Goal: Information Seeking & Learning: Learn about a topic

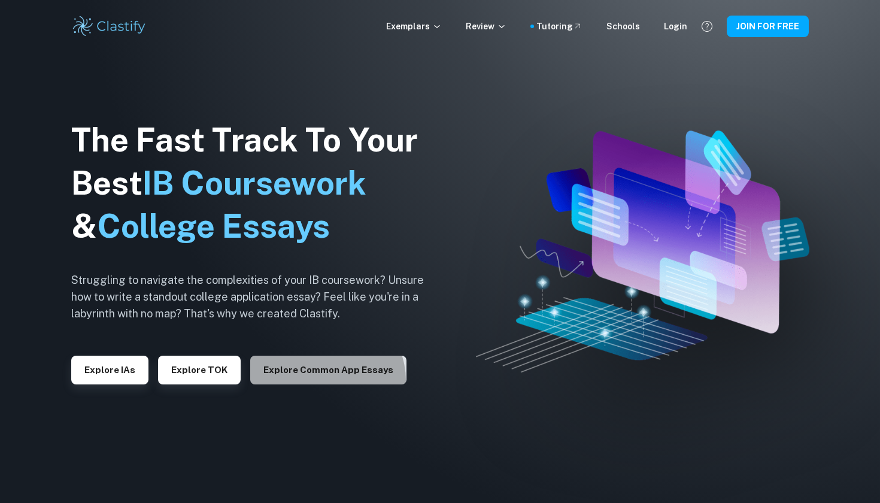
click at [318, 380] on button "Explore Common App essays" at bounding box center [328, 370] width 156 height 29
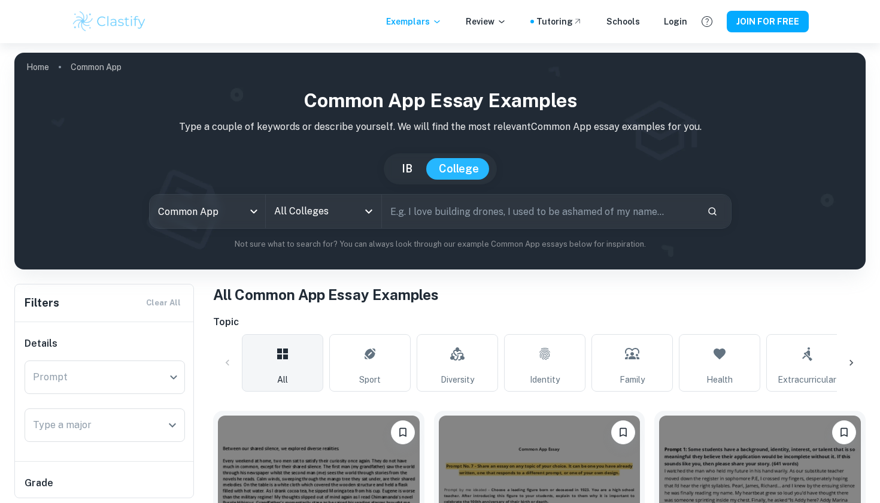
click at [435, 215] on input "text" at bounding box center [539, 212] width 315 height 34
type input "[US_STATE]"
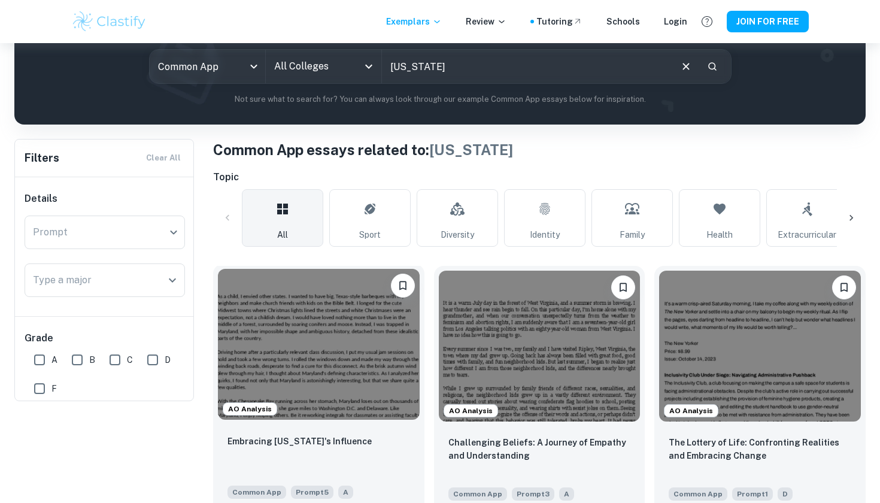
scroll to position [199, 0]
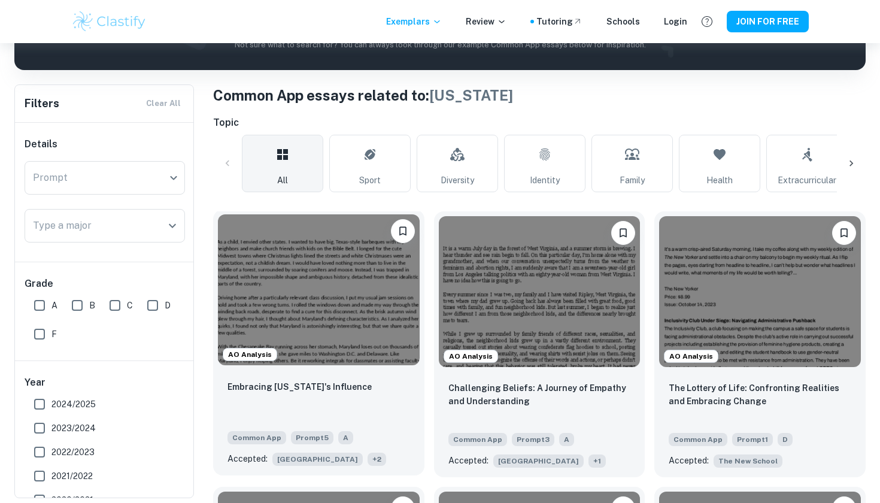
click at [357, 366] on div "AO Analysis" at bounding box center [318, 290] width 211 height 160
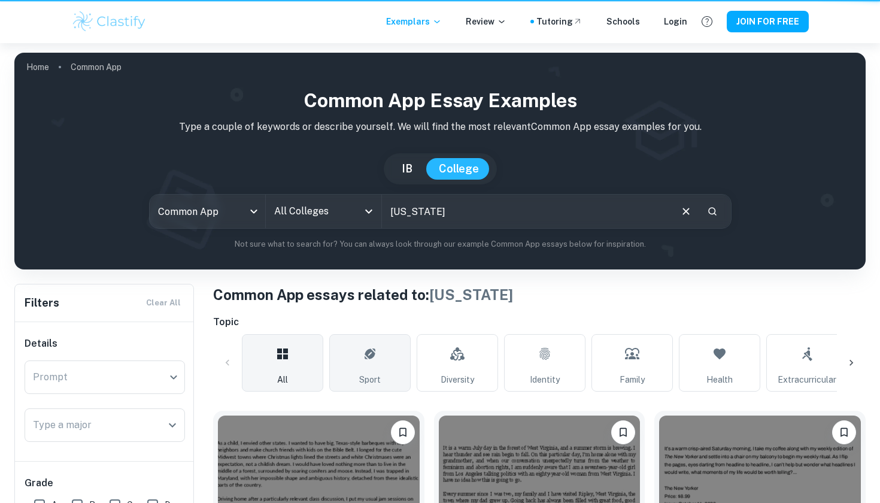
scroll to position [199, 0]
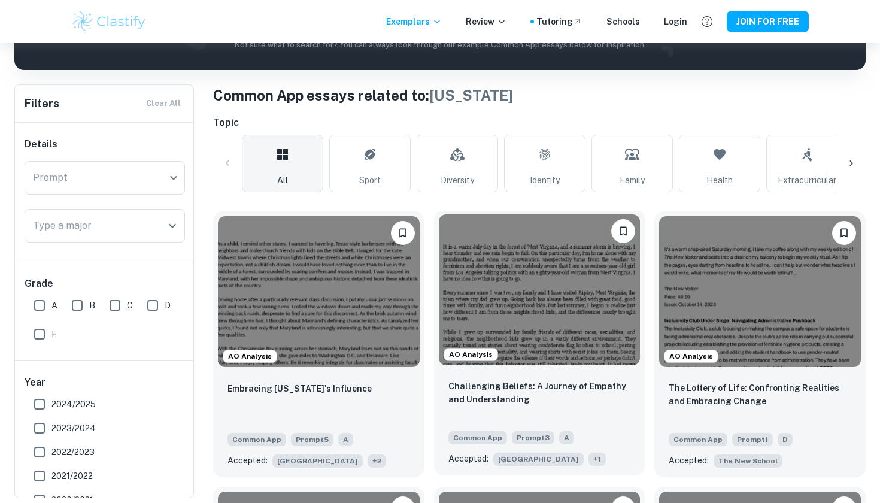
click at [571, 289] on img at bounding box center [540, 289] width 202 height 151
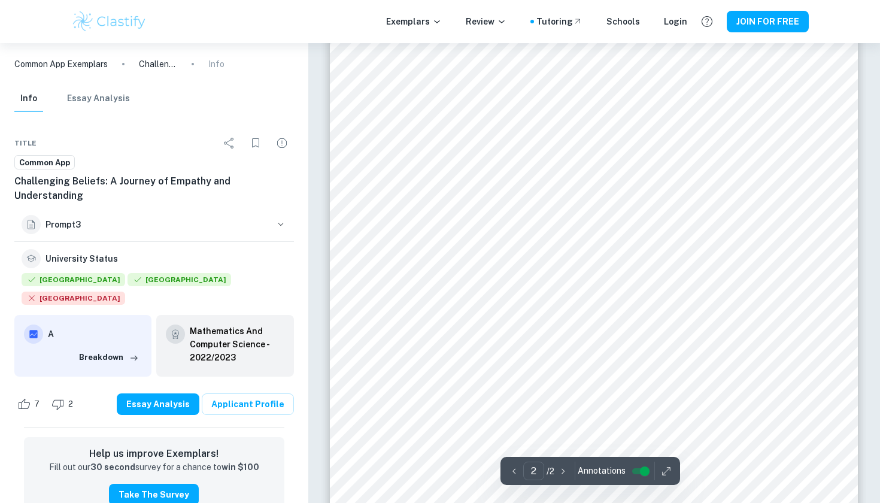
type input "1"
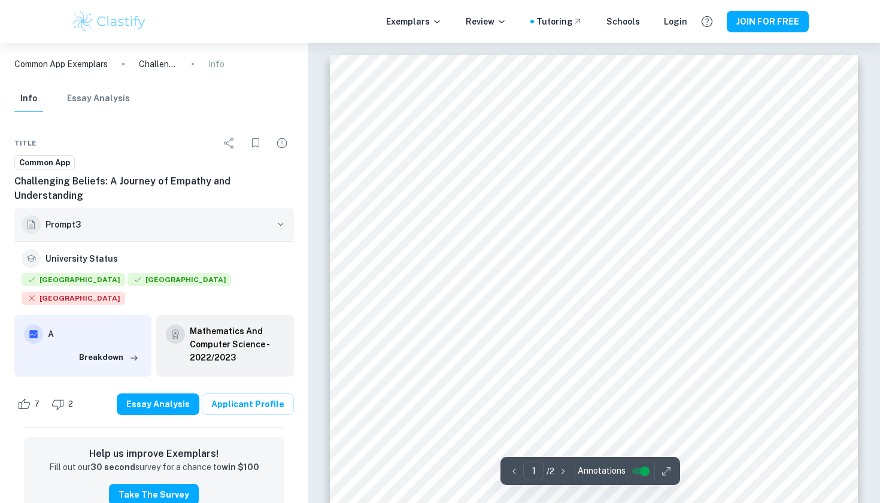
click at [96, 218] on h6 "Prompt 3" at bounding box center [157, 224] width 224 height 13
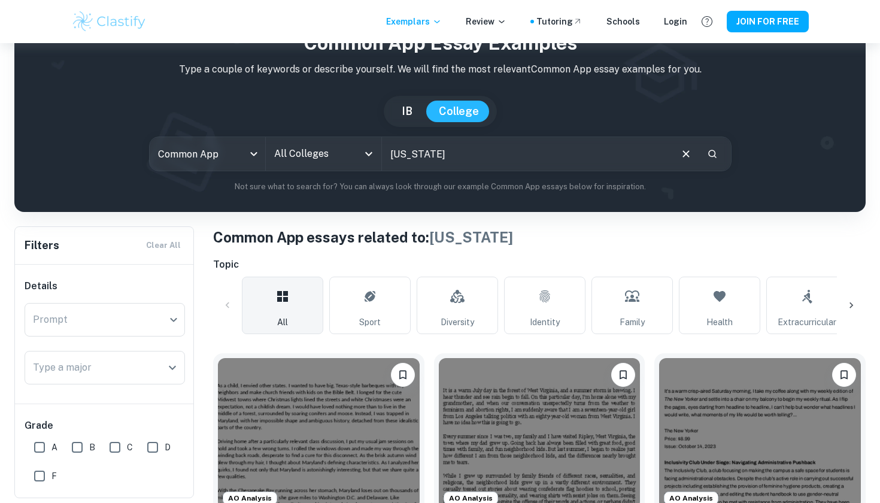
scroll to position [8, 0]
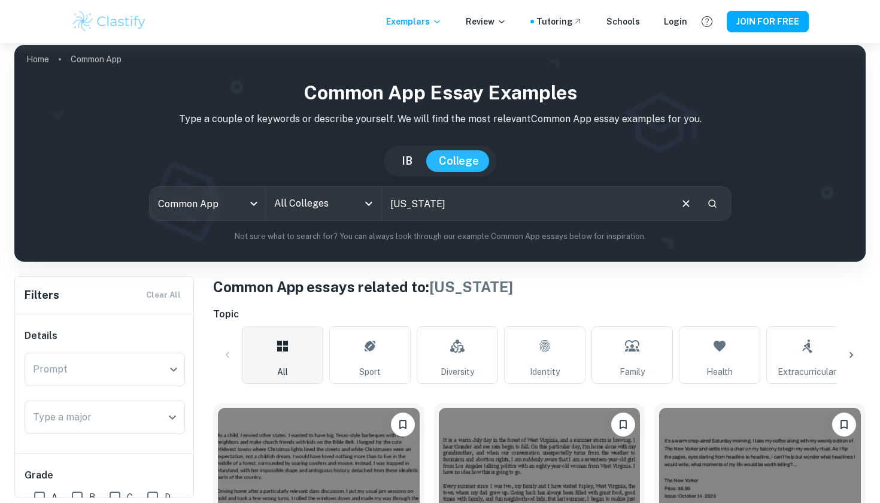
click at [462, 207] on input "[US_STATE]" at bounding box center [526, 204] width 288 height 34
click at [390, 202] on input "[US_STATE]" at bounding box center [526, 204] width 288 height 34
type input "[GEOGRAPHIC_DATA][US_STATE]"
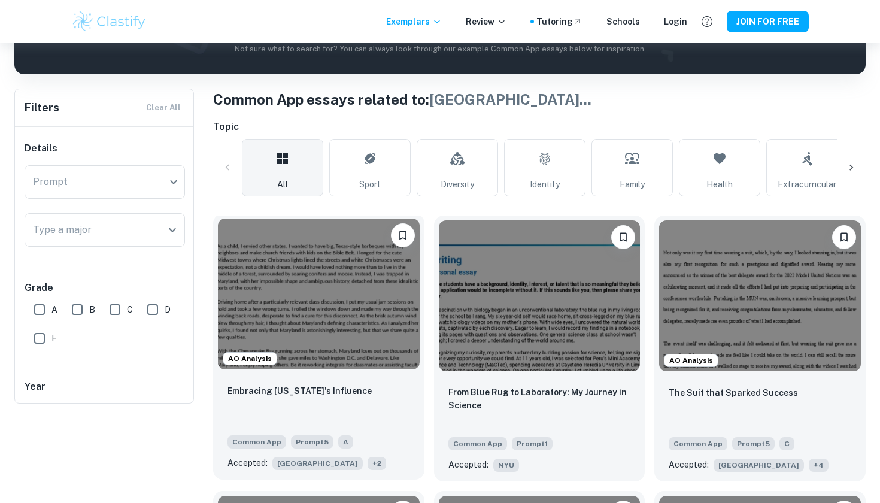
scroll to position [74, 0]
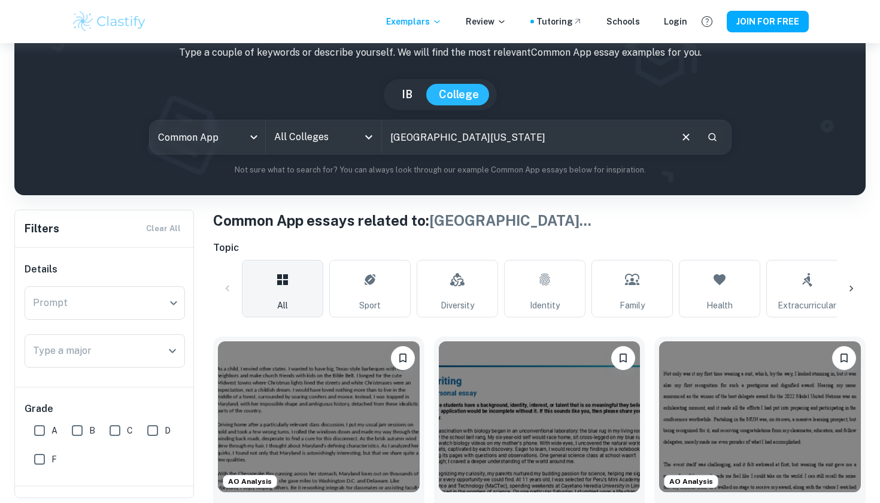
click at [348, 122] on div "All Colleges" at bounding box center [324, 137] width 116 height 34
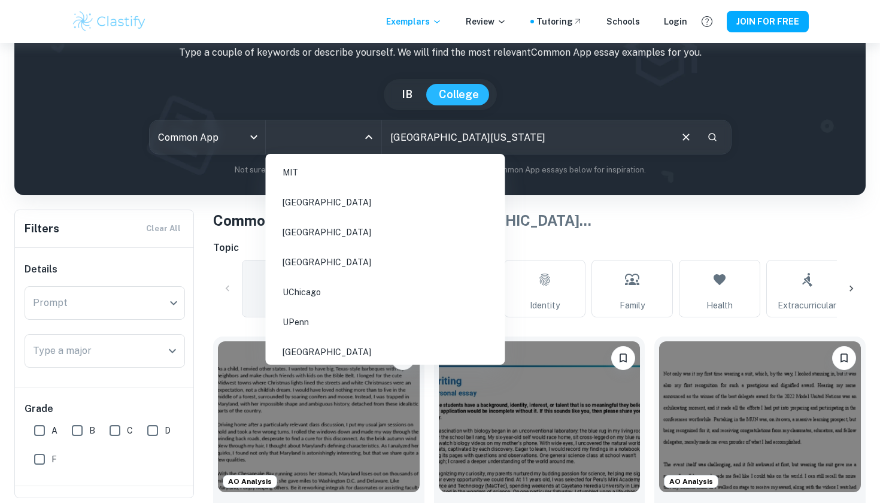
click at [348, 129] on input "All Colleges" at bounding box center [314, 137] width 87 height 23
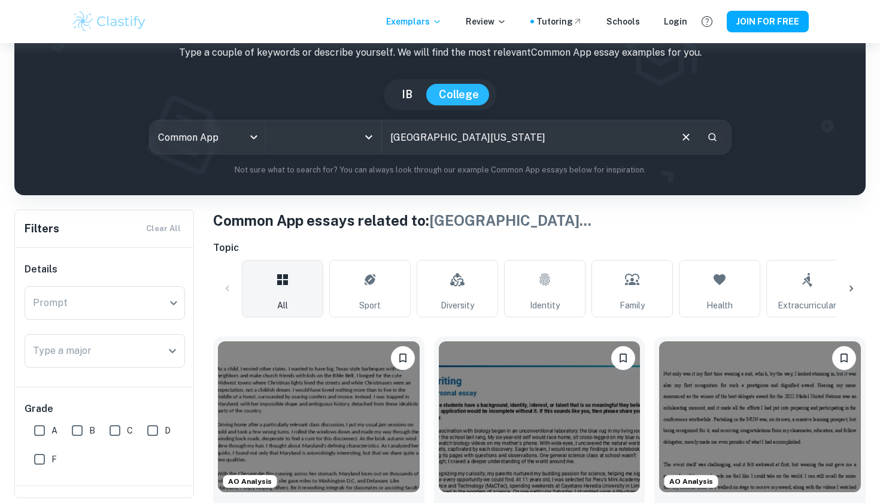
click at [348, 132] on input "All Colleges" at bounding box center [314, 137] width 87 height 23
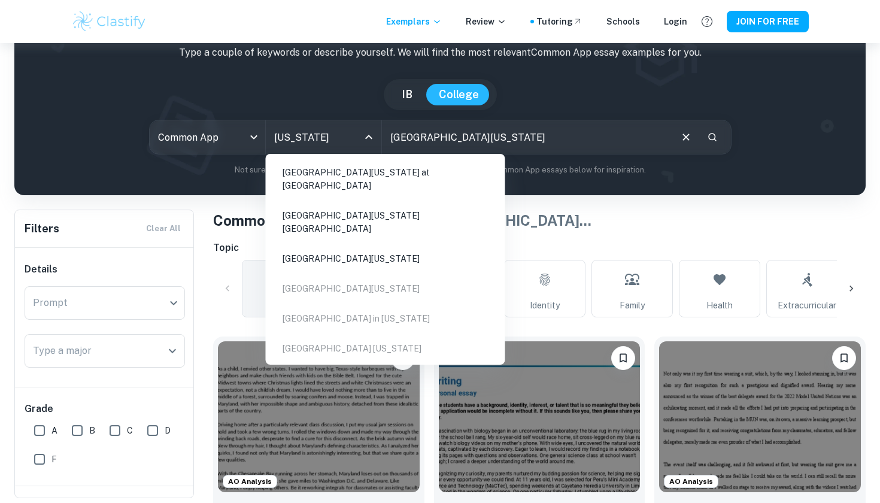
click at [347, 163] on li "[GEOGRAPHIC_DATA][US_STATE] at [GEOGRAPHIC_DATA]" at bounding box center [386, 179] width 230 height 41
type input "[US_STATE]"
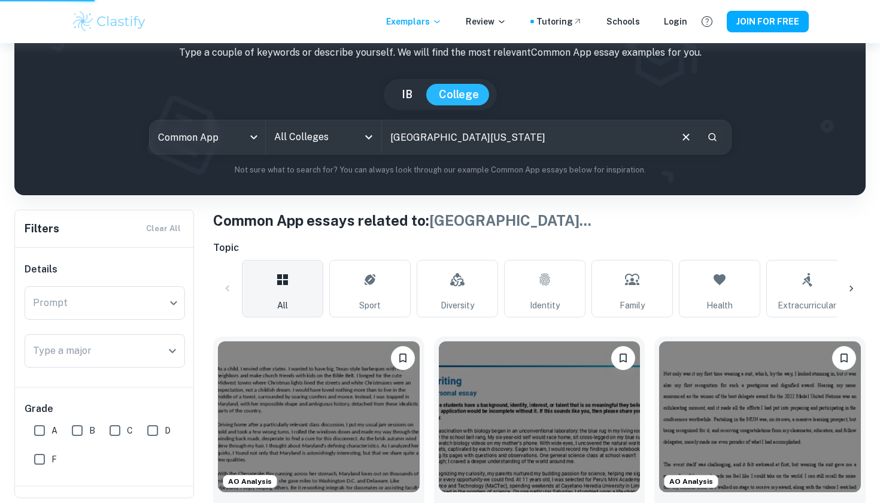
drag, startPoint x: 518, startPoint y: 144, endPoint x: 391, endPoint y: 131, distance: 126.9
click at [391, 131] on input "[GEOGRAPHIC_DATA][US_STATE]" at bounding box center [526, 137] width 288 height 34
click at [359, 130] on div "All Colleges" at bounding box center [324, 137] width 116 height 34
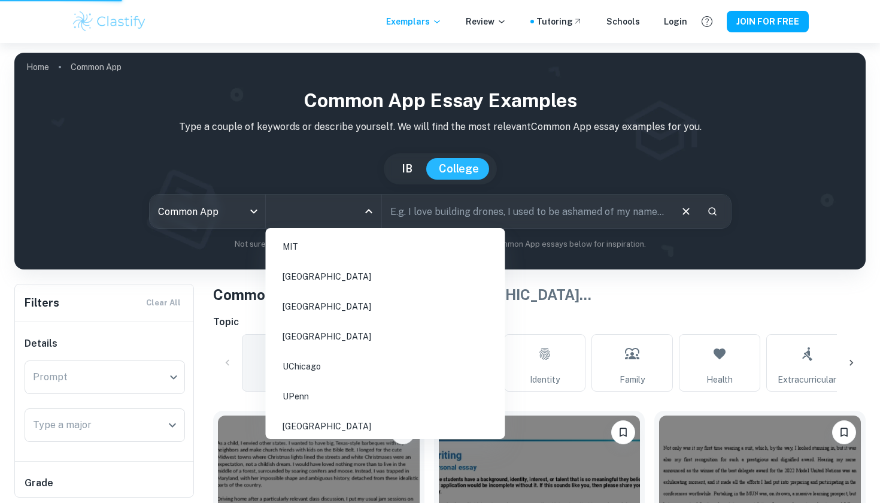
scroll to position [0, 0]
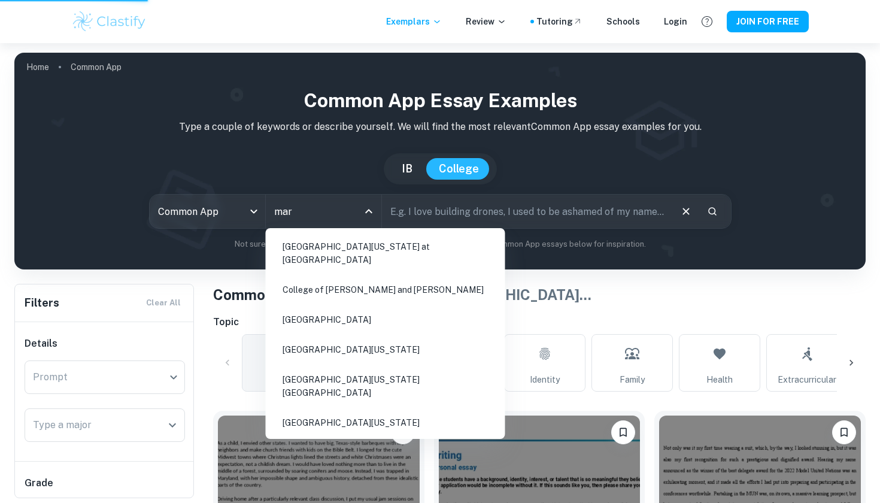
click at [350, 256] on li "[GEOGRAPHIC_DATA][US_STATE] at [GEOGRAPHIC_DATA]" at bounding box center [386, 253] width 230 height 41
type input "mar"
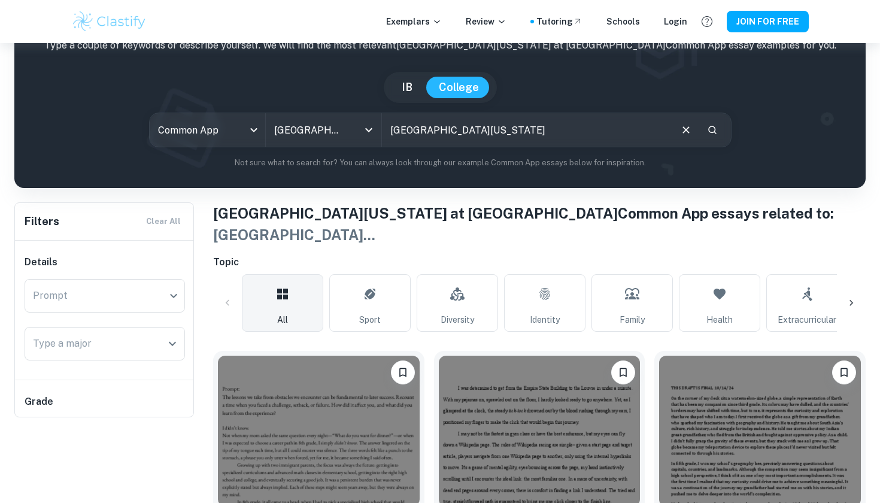
scroll to position [200, 0]
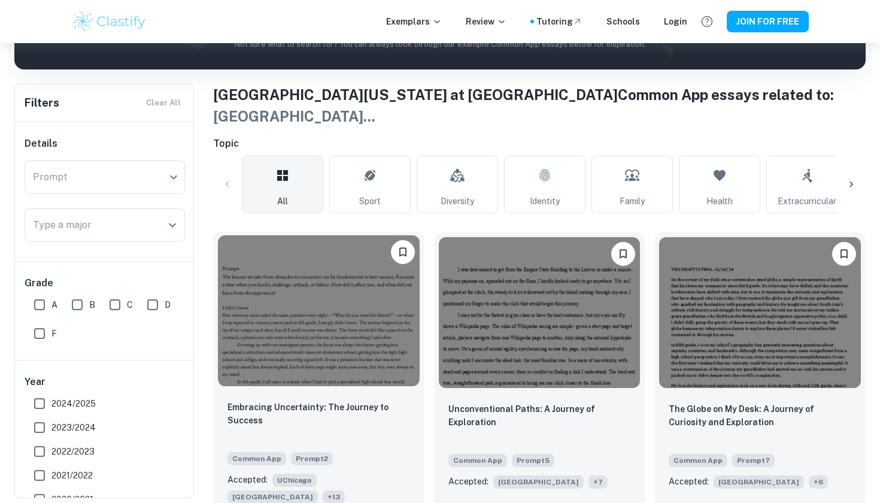
click at [360, 391] on div "Embracing Uncertainty: The Journey to Success Common App Prompt 2 Accepted: UCh…" at bounding box center [318, 452] width 211 height 122
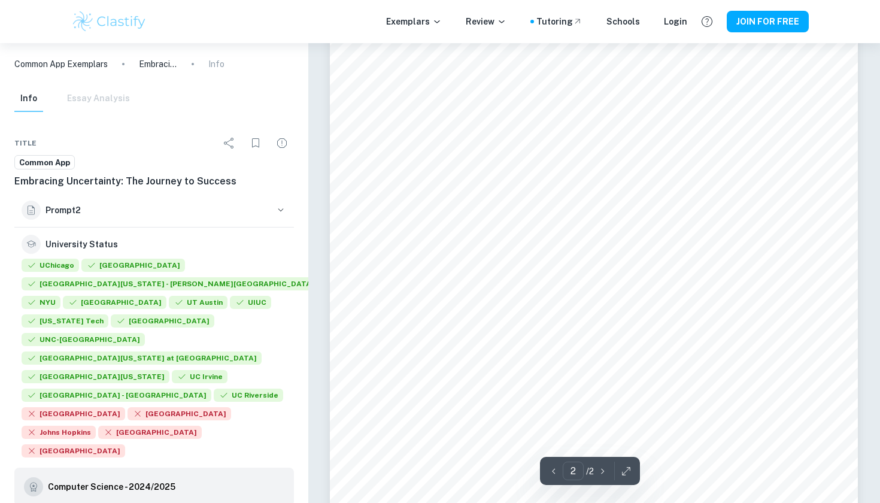
type input "1"
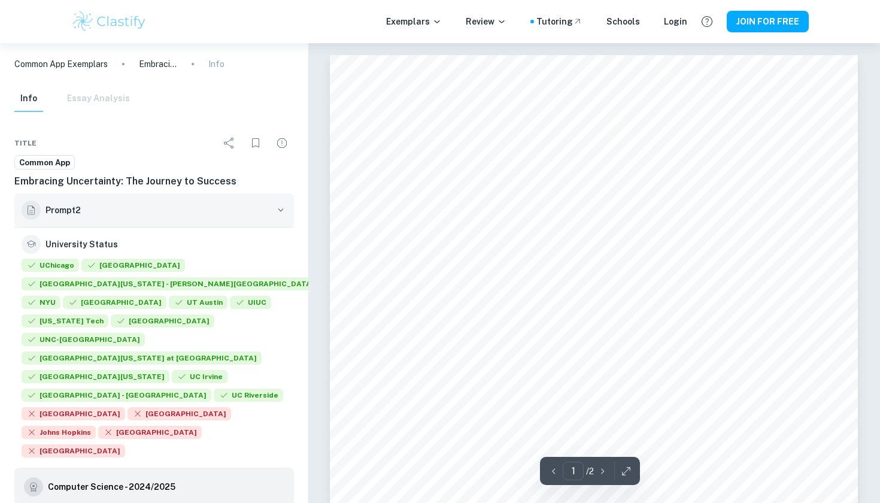
click at [60, 211] on h6 "Prompt 2" at bounding box center [157, 210] width 224 height 13
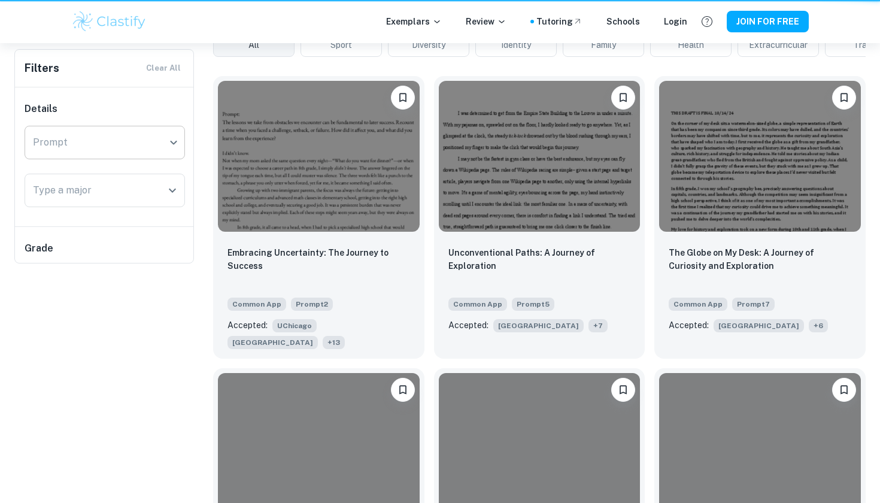
scroll to position [200, 0]
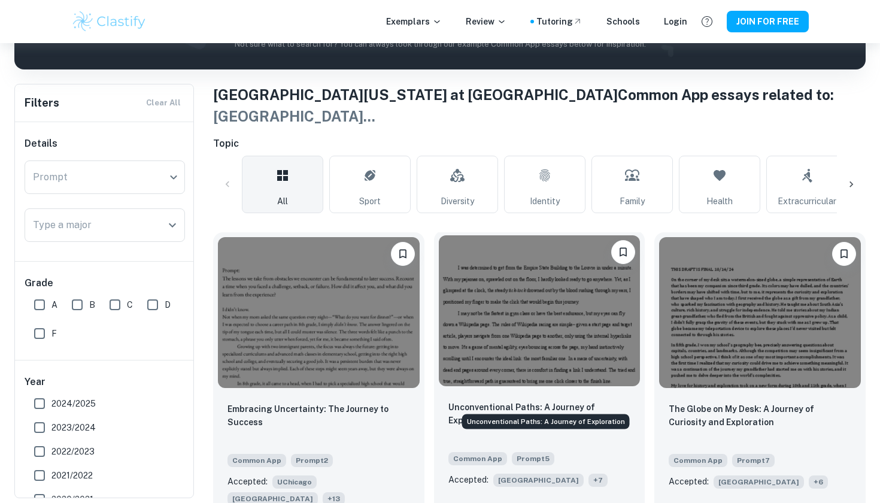
click at [488, 400] on p "Unconventional Paths: A Journey of Exploration" at bounding box center [539, 413] width 183 height 26
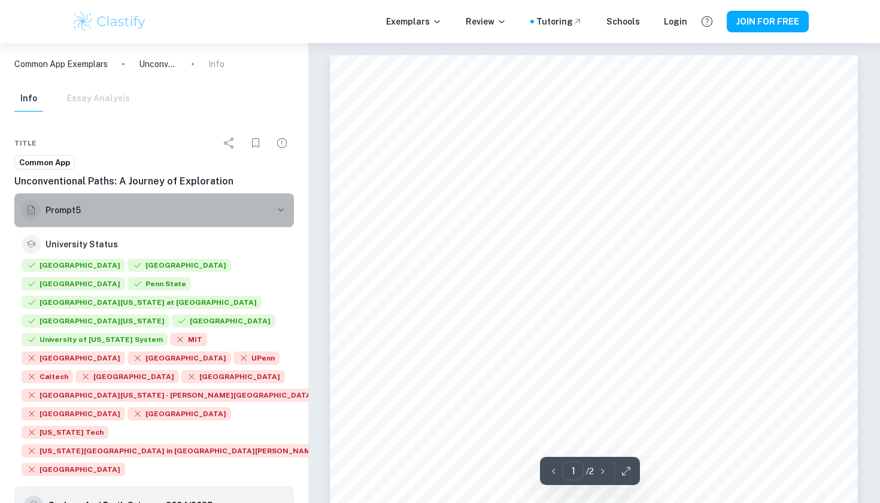
click at [205, 199] on button "Prompt 5" at bounding box center [154, 210] width 280 height 34
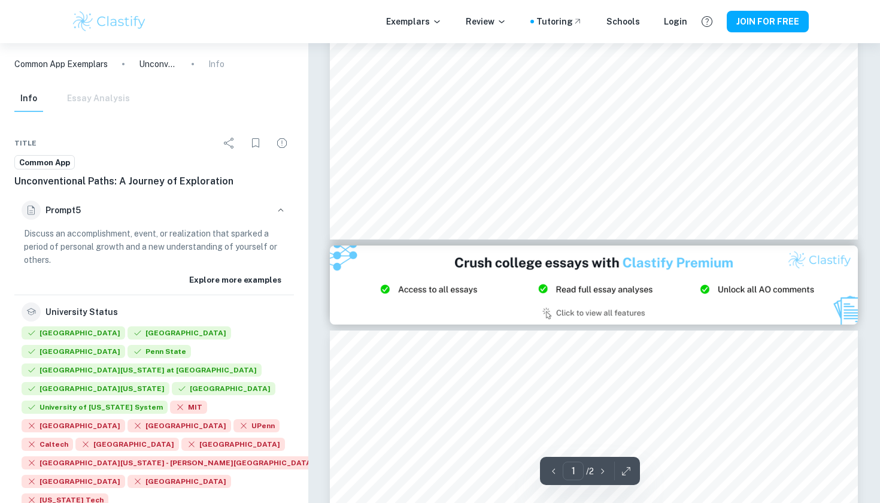
type input "2"
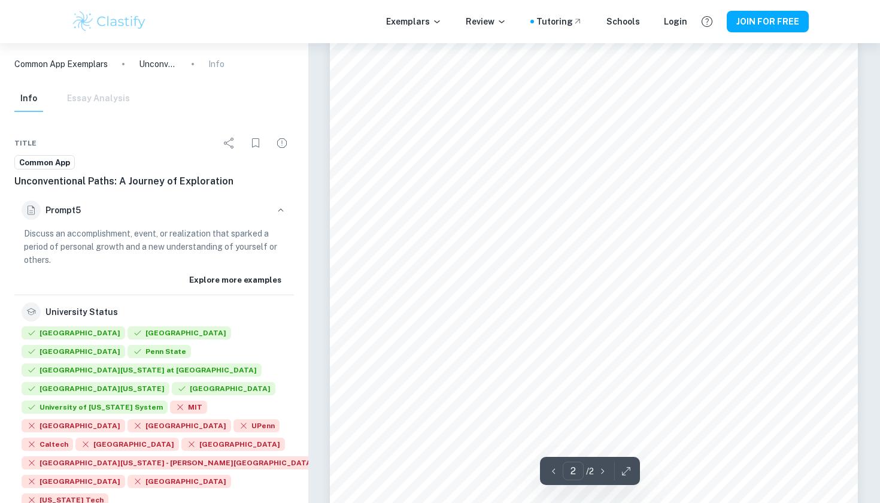
scroll to position [898, 0]
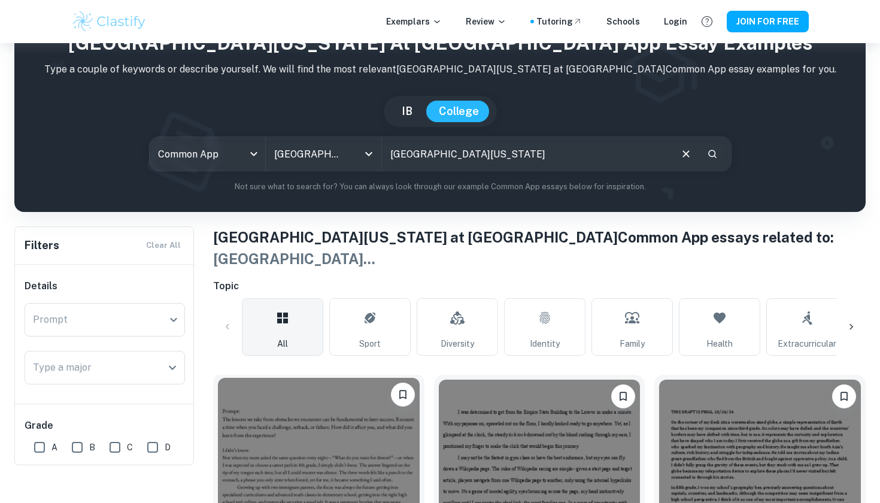
scroll to position [13, 0]
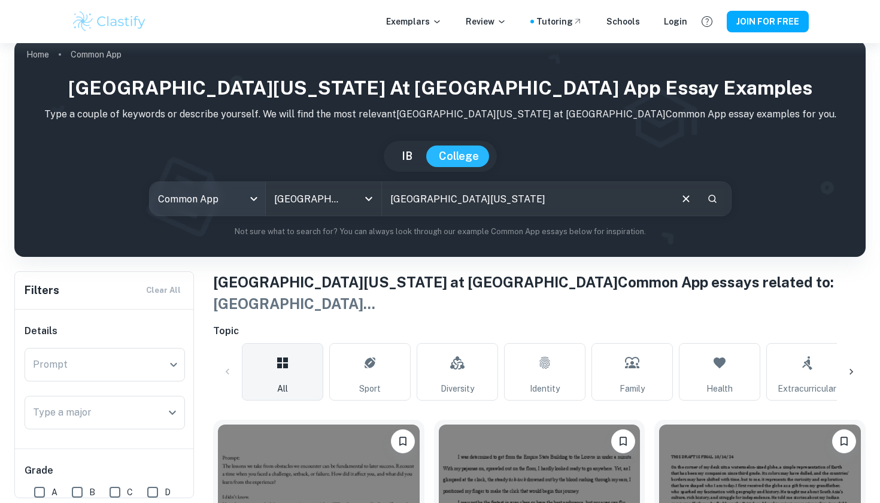
click at [262, 199] on body "We value your privacy We use cookies to enhance your browsing experience, serve…" at bounding box center [440, 282] width 880 height 503
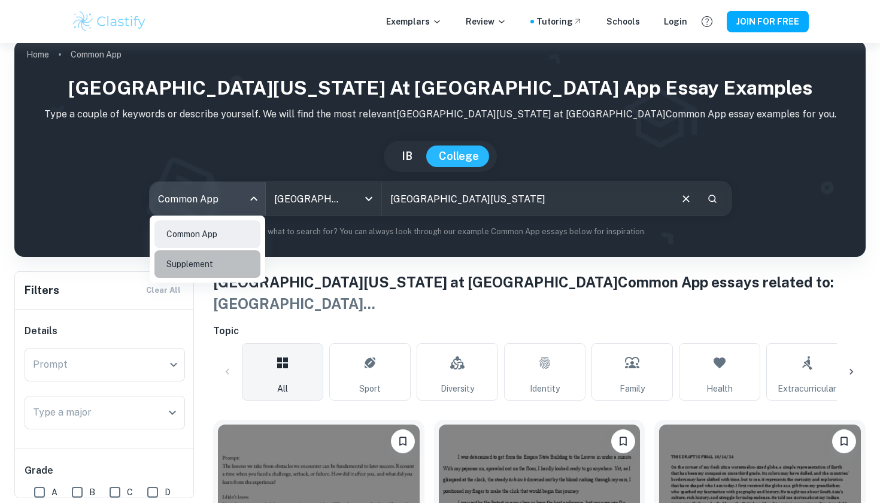
click at [249, 257] on li "Supplement" at bounding box center [207, 264] width 106 height 28
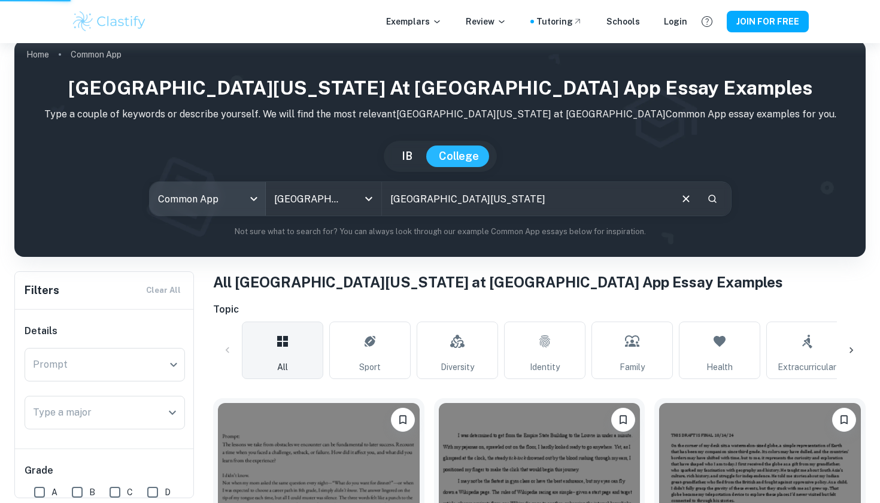
type input "supplement"
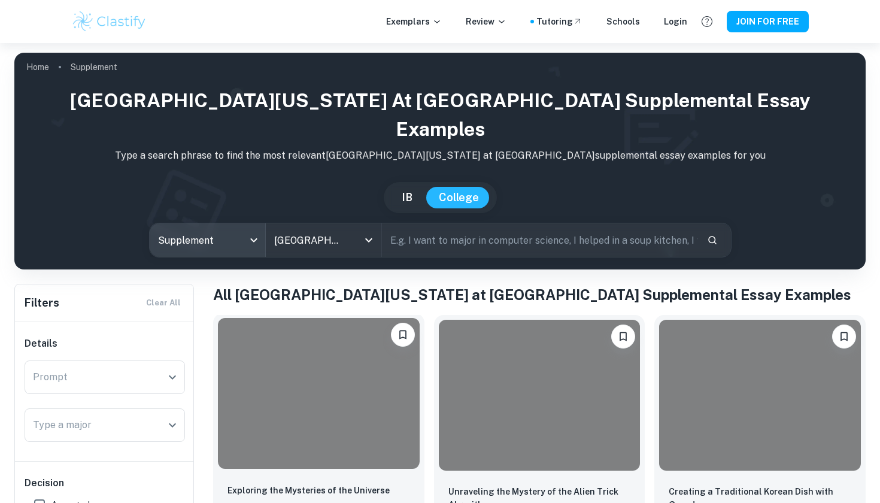
scroll to position [130, 0]
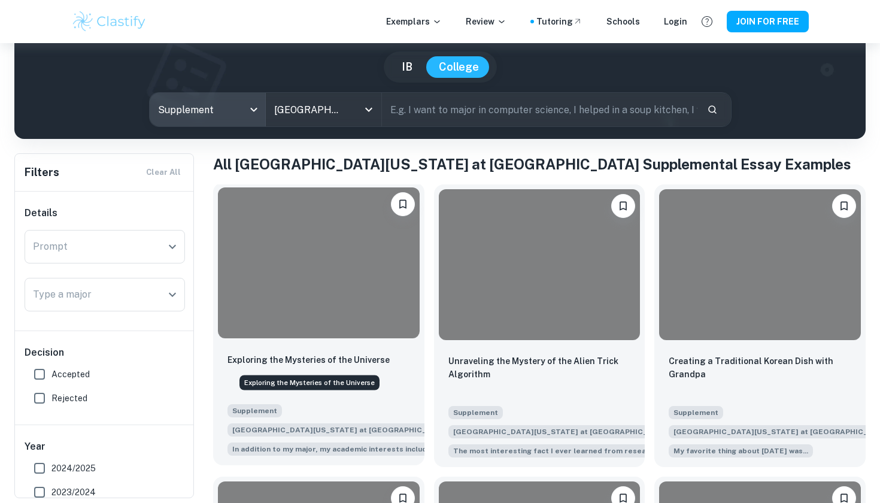
click at [335, 368] on div "Exploring the Mysteries of the Universe" at bounding box center [309, 379] width 142 height 25
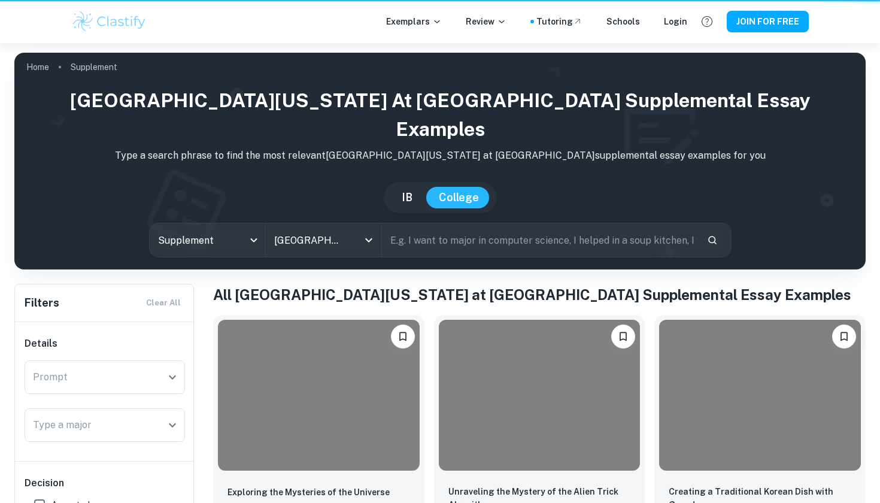
scroll to position [130, 0]
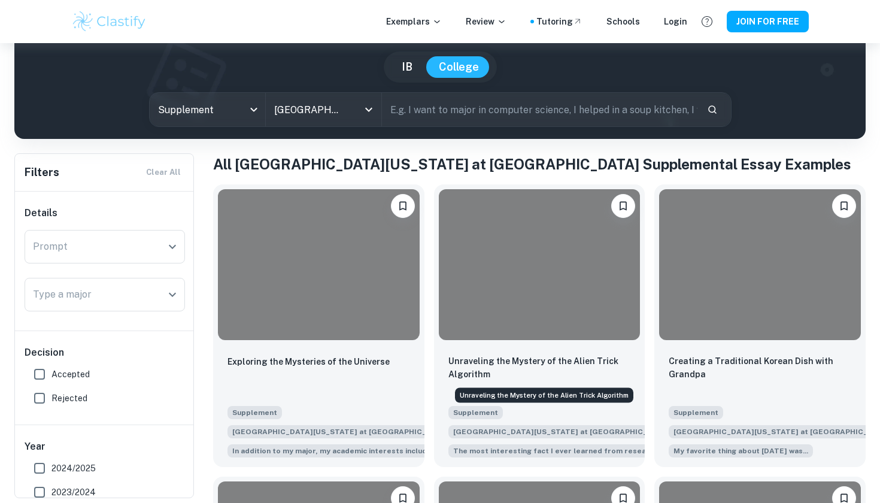
click at [490, 380] on div "Unraveling the Mystery of the Alien Trick Algorithm" at bounding box center [544, 392] width 181 height 25
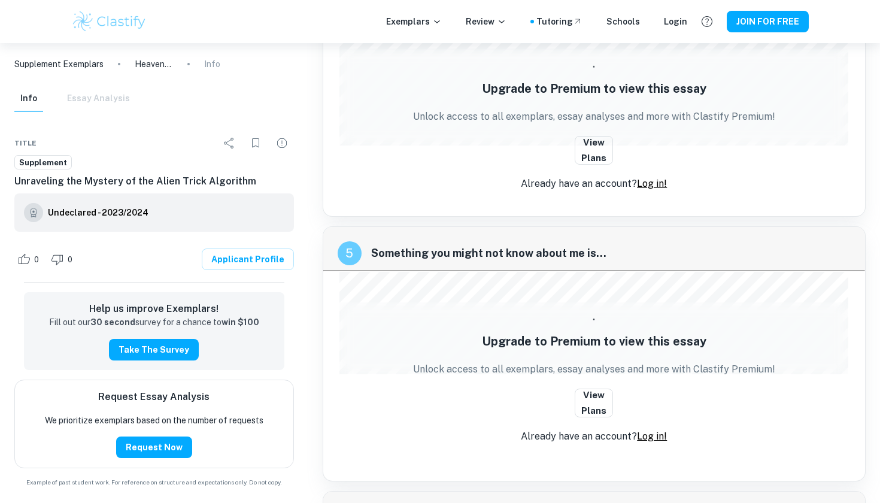
scroll to position [821, 0]
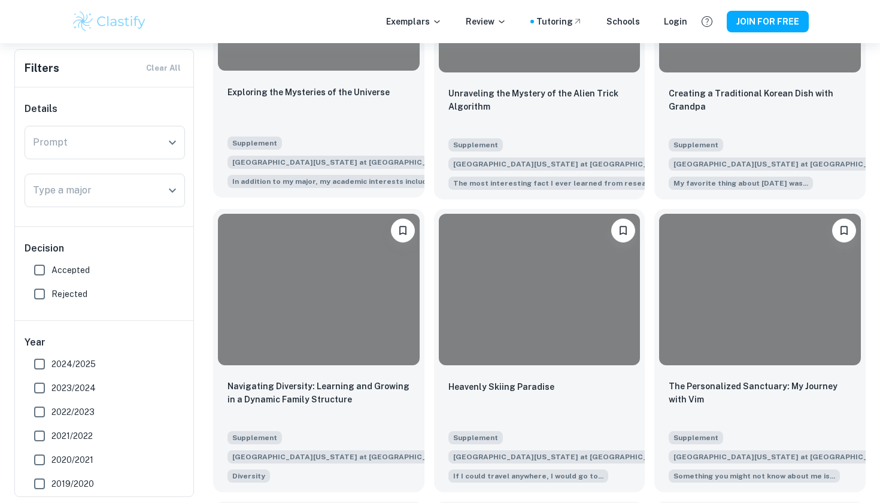
scroll to position [399, 0]
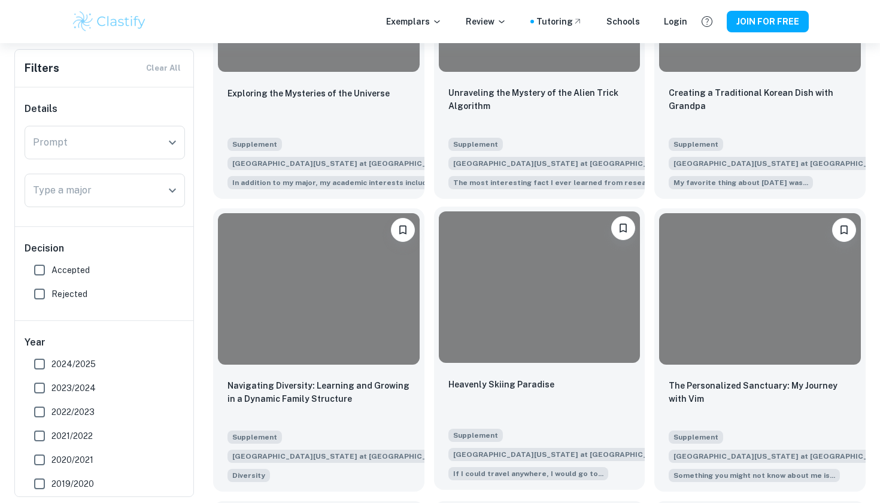
click at [494, 395] on div "Heavenly Skiing Paradise" at bounding box center [539, 397] width 183 height 41
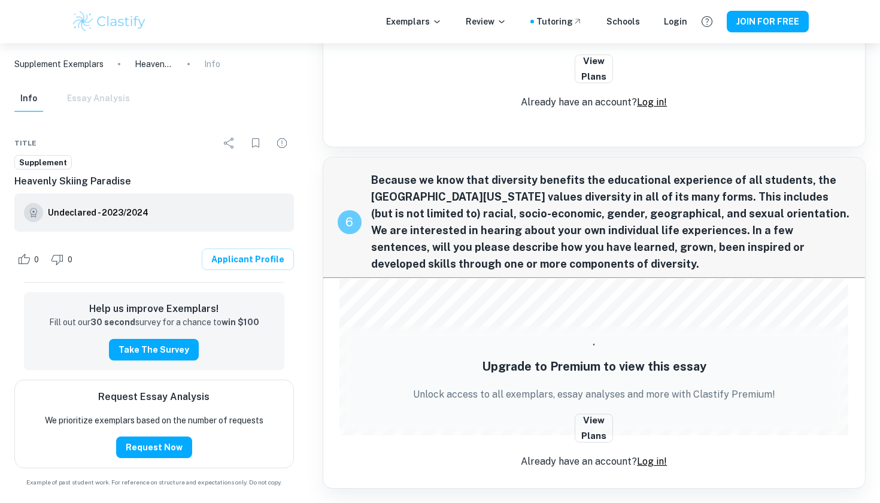
scroll to position [1154, 0]
